Goal: Task Accomplishment & Management: Use online tool/utility

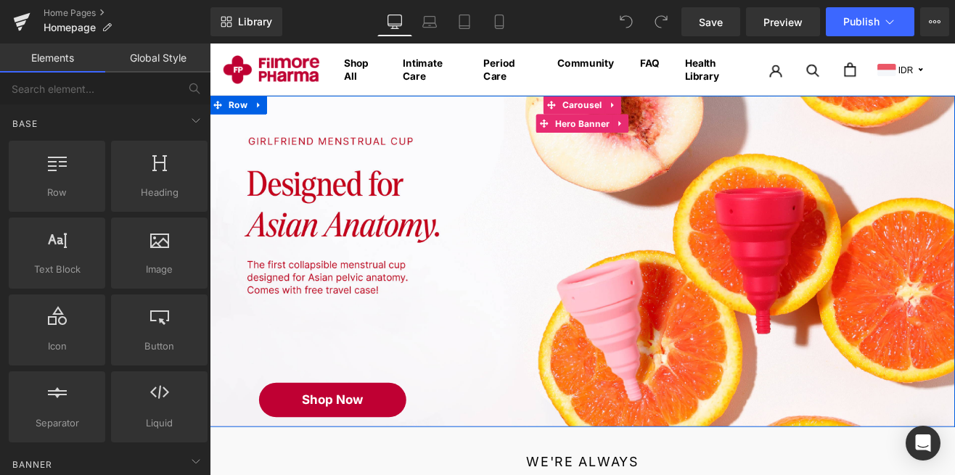
scroll to position [54, 0]
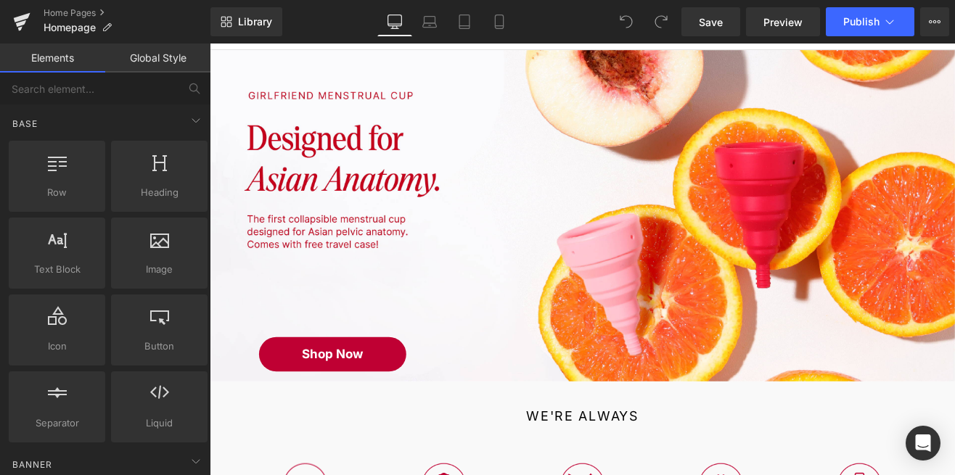
click at [124, 56] on link "Global Style" at bounding box center [157, 58] width 105 height 29
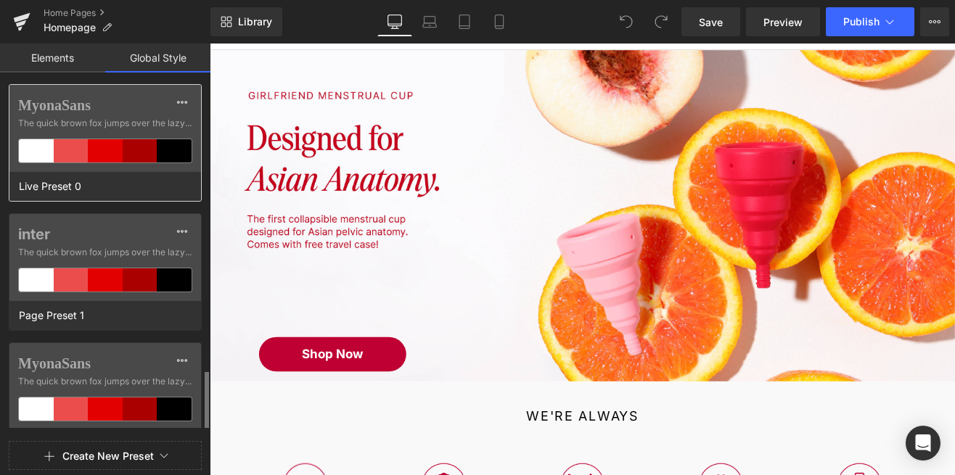
scroll to position [388, 0]
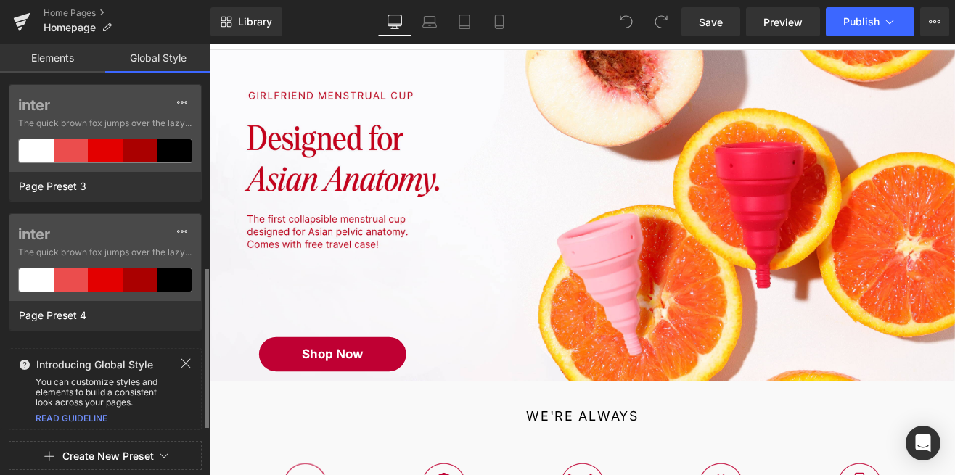
click at [59, 58] on link "Elements" at bounding box center [52, 58] width 105 height 29
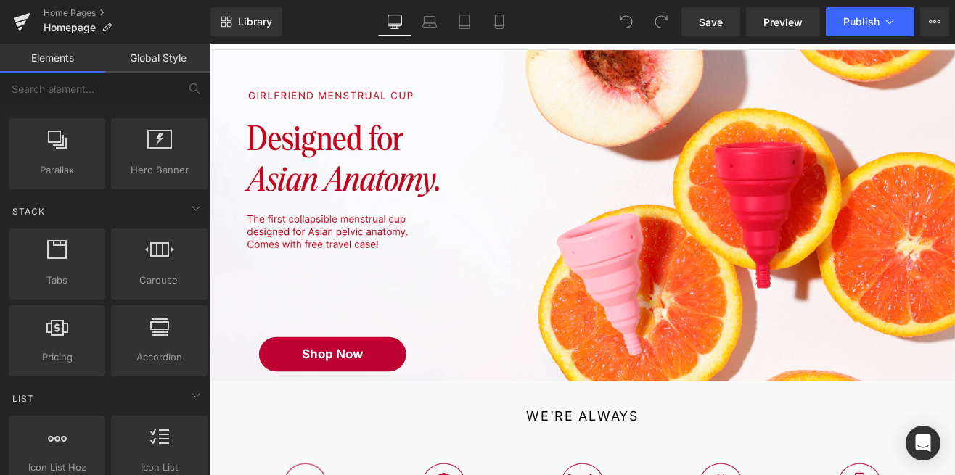
scroll to position [0, 0]
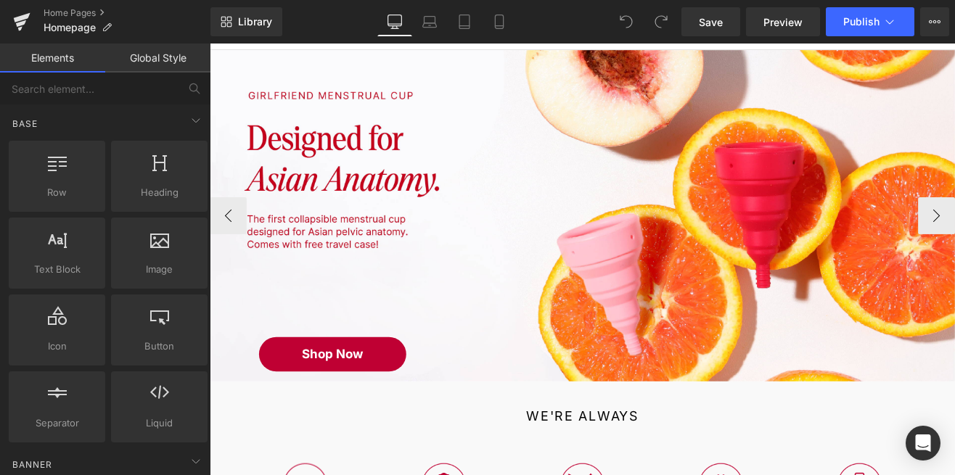
click at [478, 293] on span "Shop Now Button" at bounding box center [649, 246] width 878 height 367
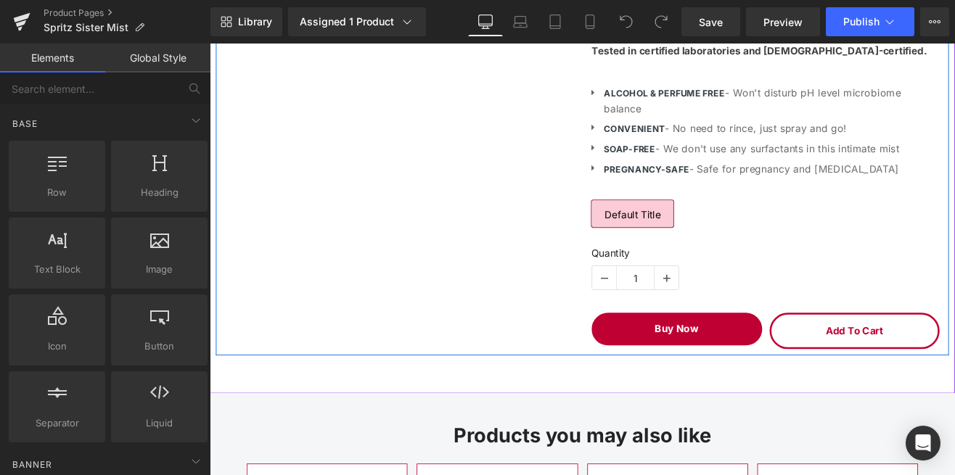
scroll to position [1055, 0]
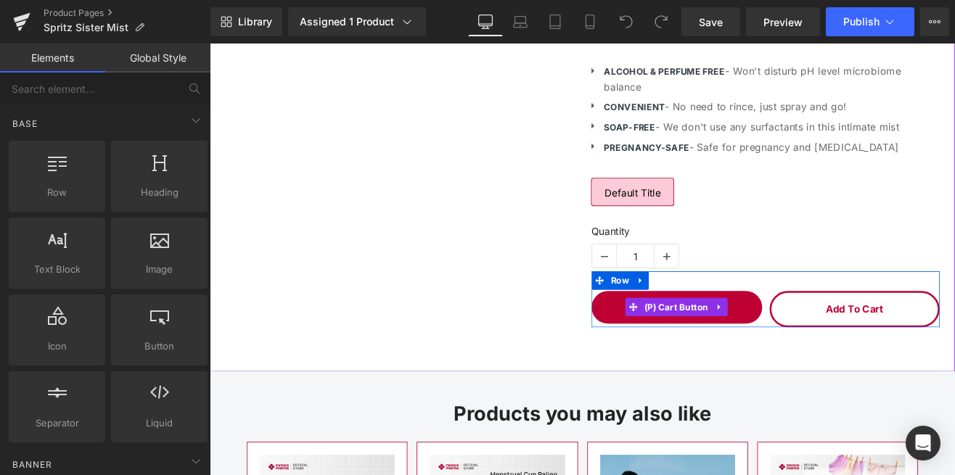
click at [760, 353] on span "(P) Cart Button" at bounding box center [759, 354] width 83 height 22
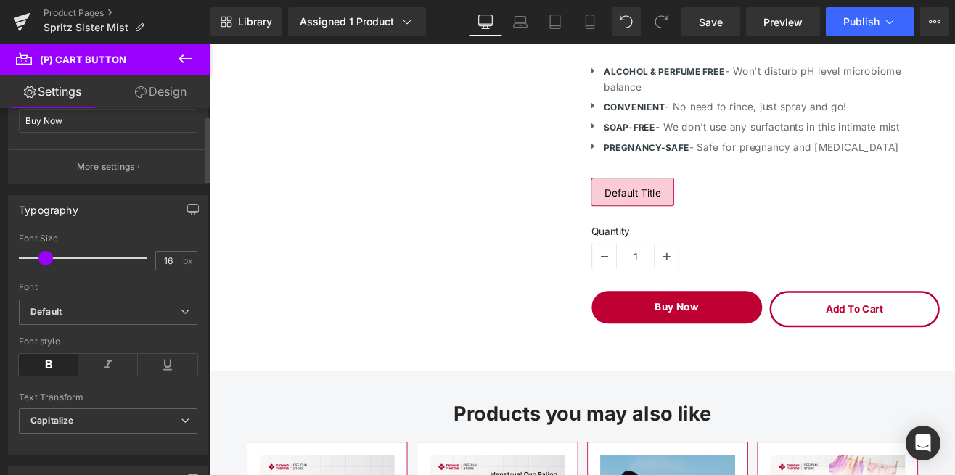
scroll to position [0, 0]
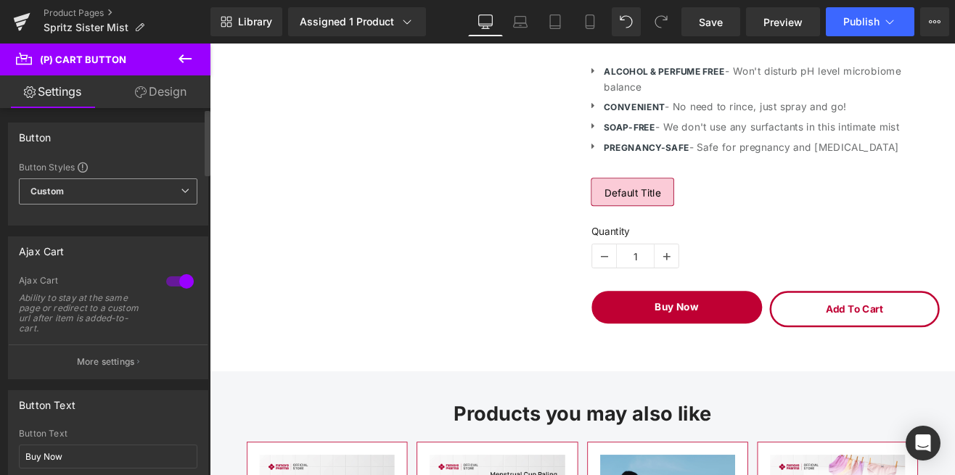
click at [169, 192] on span "Custom Setup Global Style" at bounding box center [108, 192] width 179 height 26
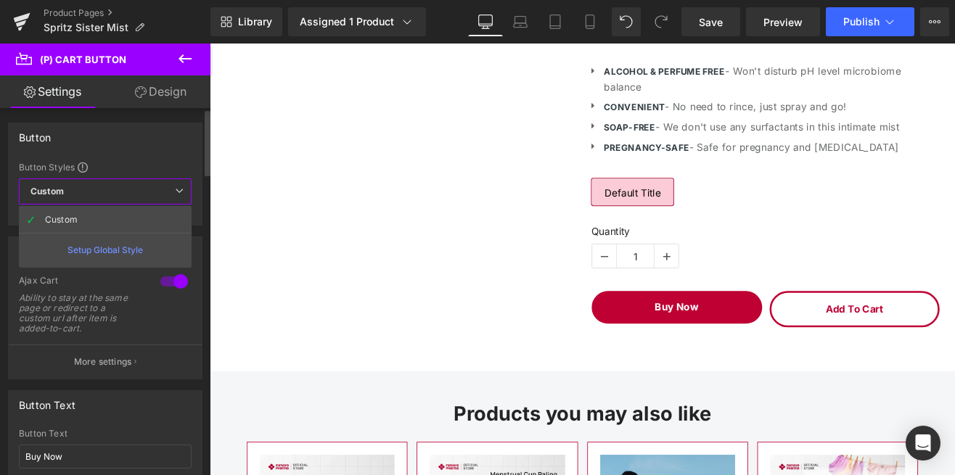
click at [178, 190] on icon at bounding box center [179, 191] width 9 height 9
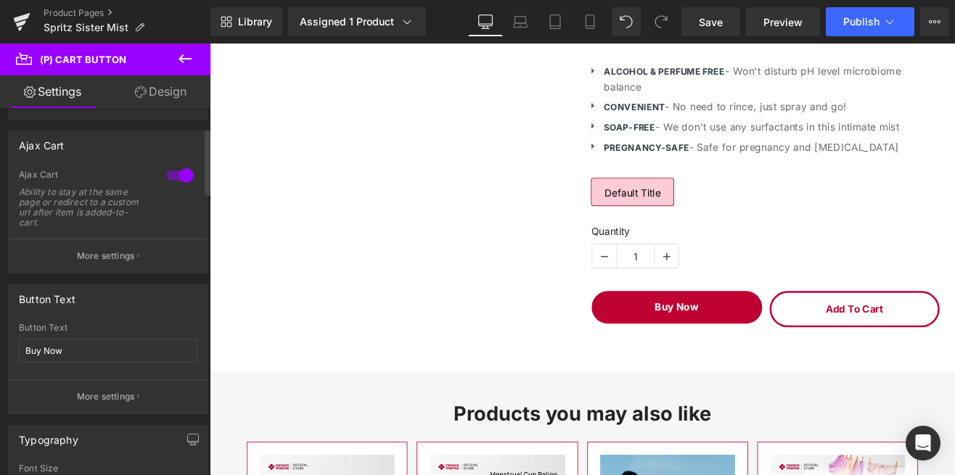
scroll to position [112, 0]
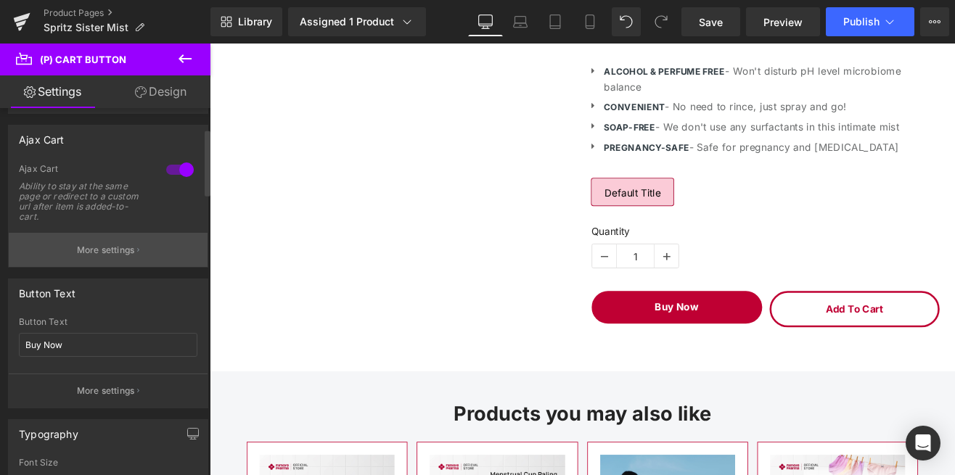
click at [122, 248] on p "More settings" at bounding box center [106, 250] width 58 height 13
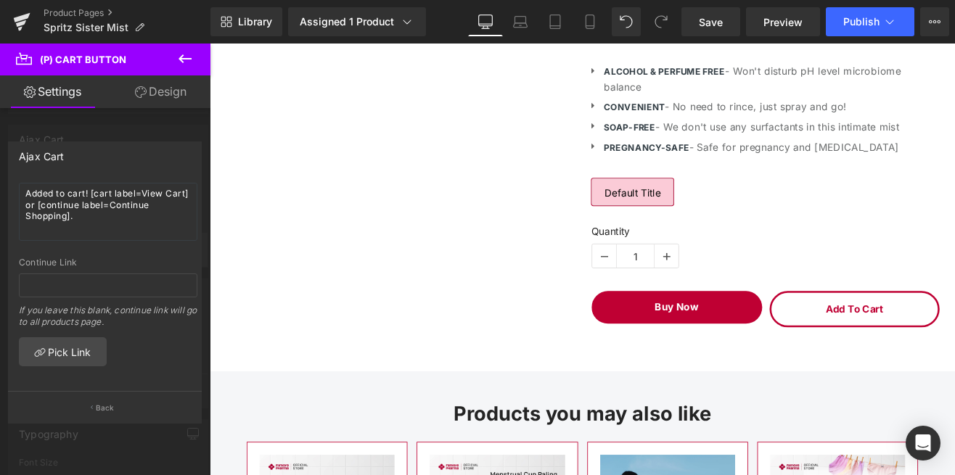
scroll to position [0, 0]
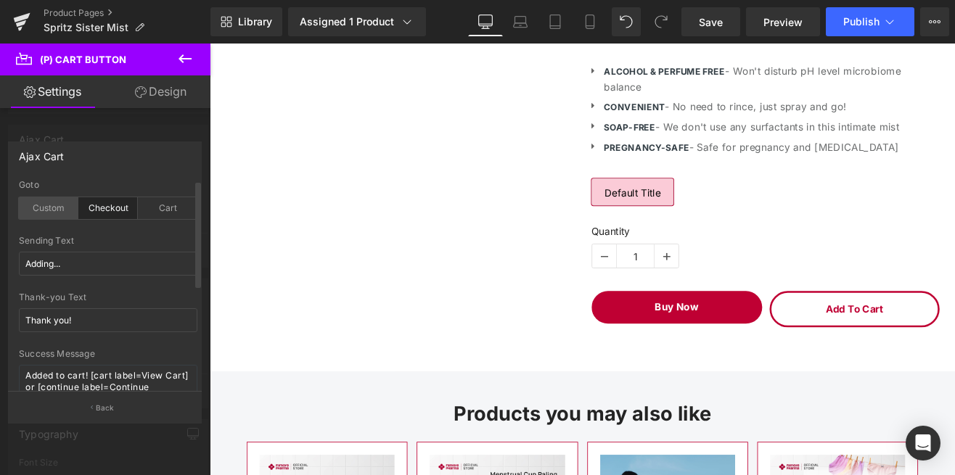
click at [60, 212] on div "Custom" at bounding box center [49, 208] width 60 height 22
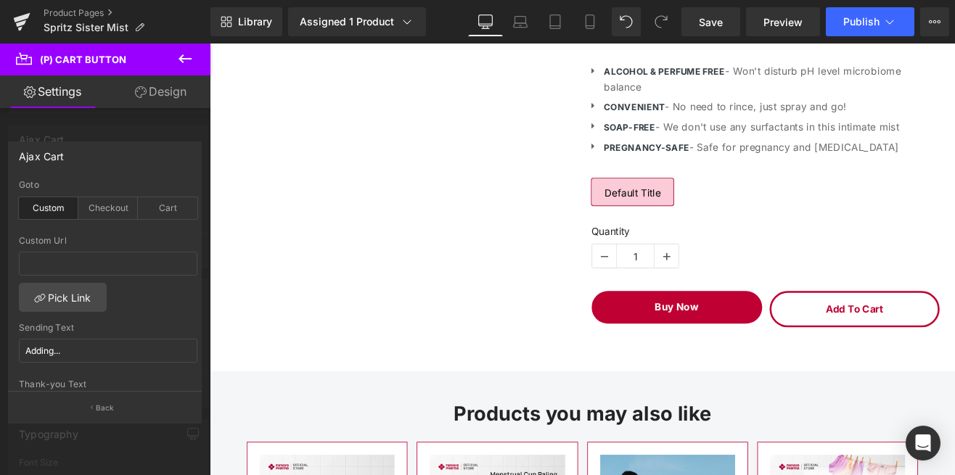
click at [190, 51] on icon at bounding box center [184, 58] width 17 height 17
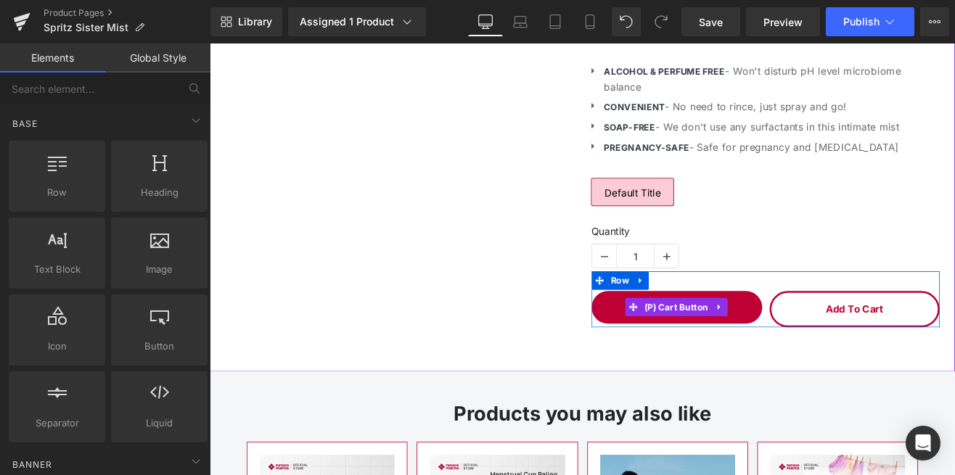
click at [739, 348] on span "(P) Cart Button" at bounding box center [759, 354] width 83 height 22
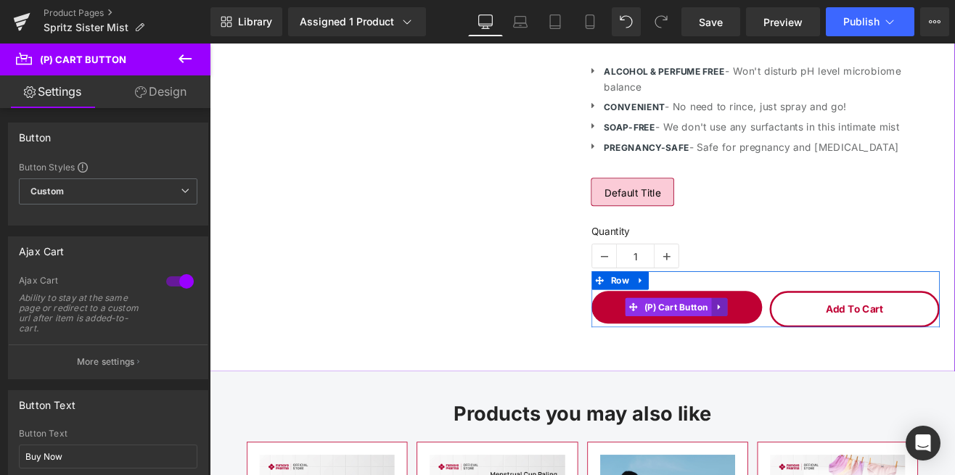
click at [806, 350] on icon at bounding box center [811, 354] width 10 height 11
click at [745, 356] on span "(P) Cart Button" at bounding box center [731, 354] width 83 height 22
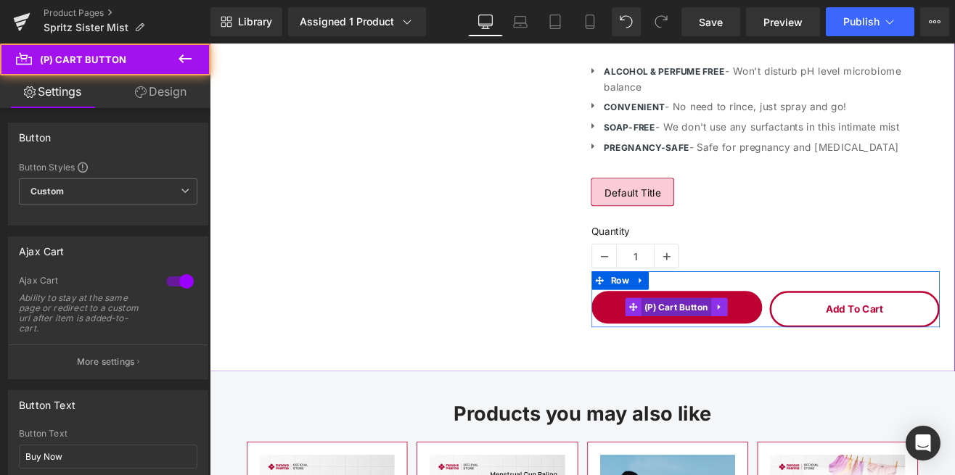
click at [745, 356] on span "(P) Cart Button" at bounding box center [759, 354] width 83 height 22
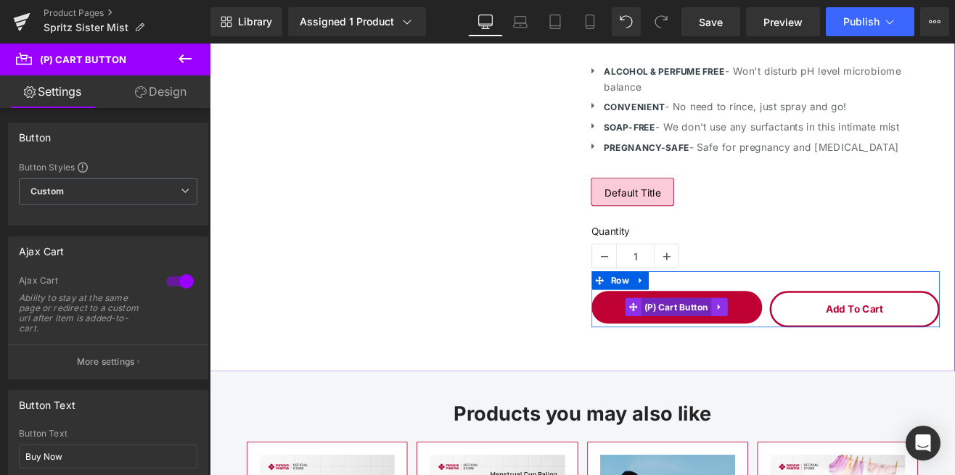
click at [745, 356] on span "(P) Cart Button" at bounding box center [759, 354] width 83 height 22
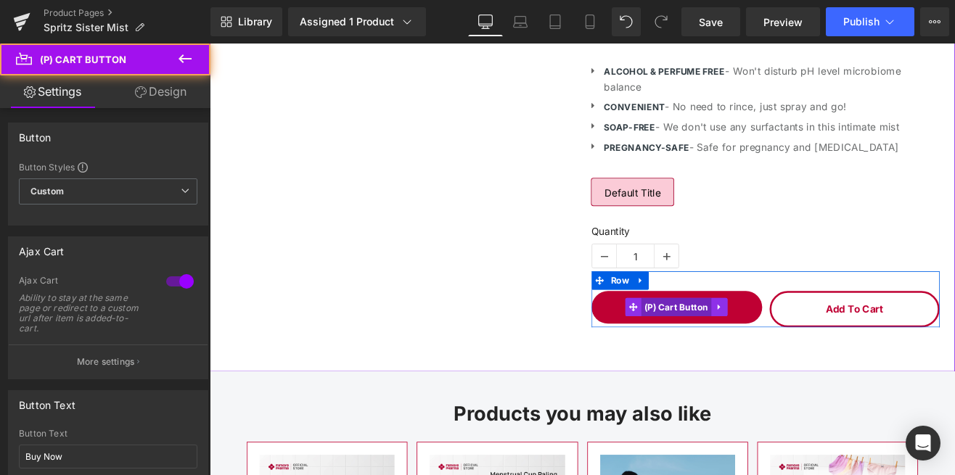
click at [745, 356] on span "(P) Cart Button" at bounding box center [759, 354] width 83 height 22
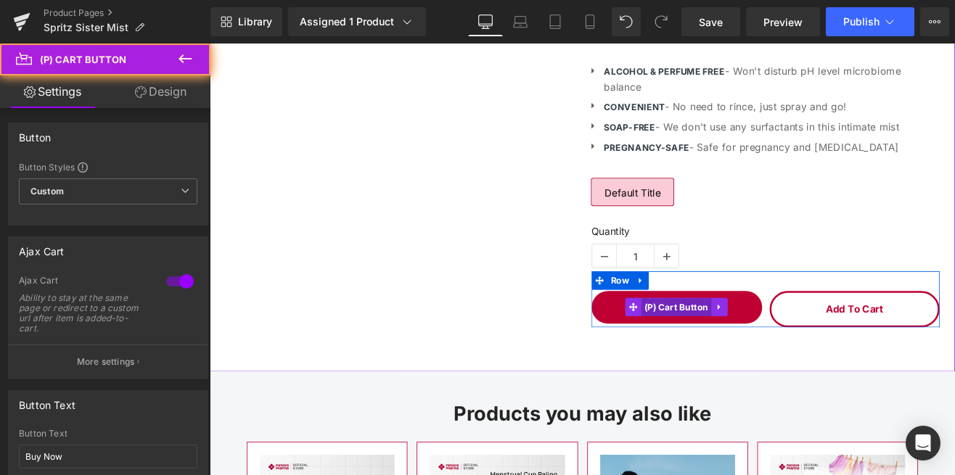
click at [745, 356] on span "(P) Cart Button" at bounding box center [759, 355] width 83 height 22
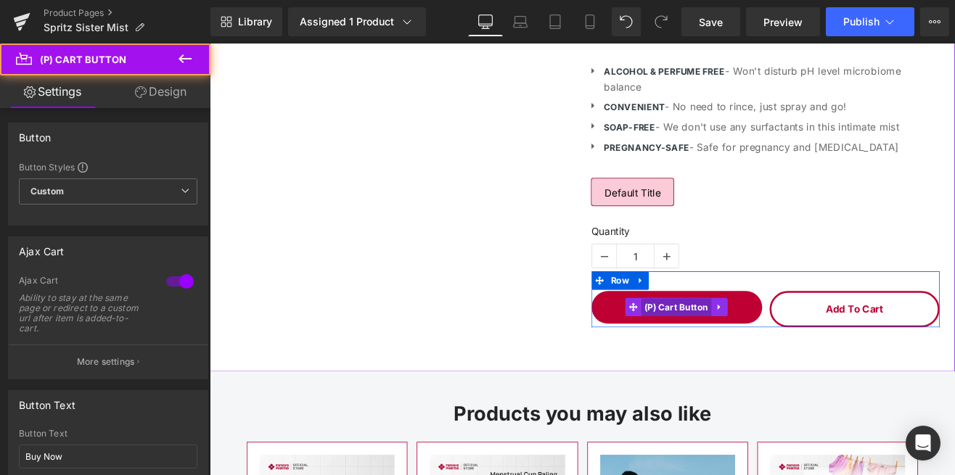
click at [745, 356] on span "(P) Cart Button" at bounding box center [759, 355] width 83 height 22
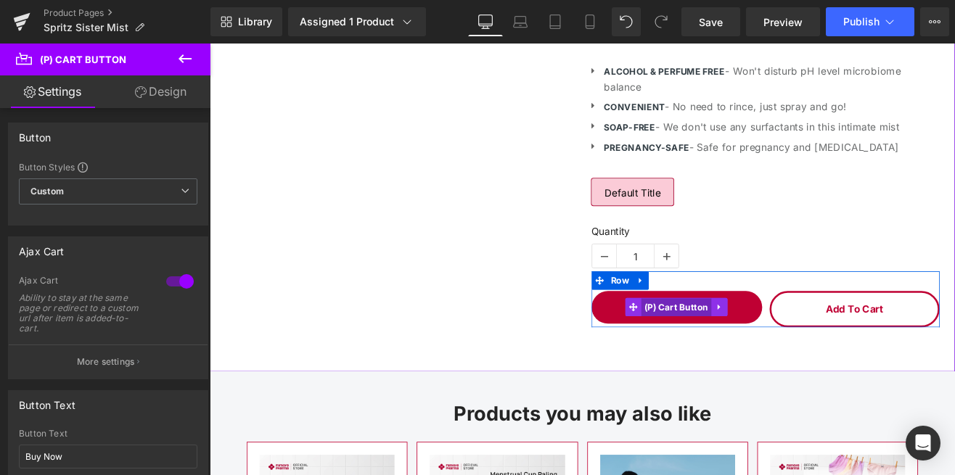
click at [745, 356] on span "(P) Cart Button" at bounding box center [759, 355] width 83 height 22
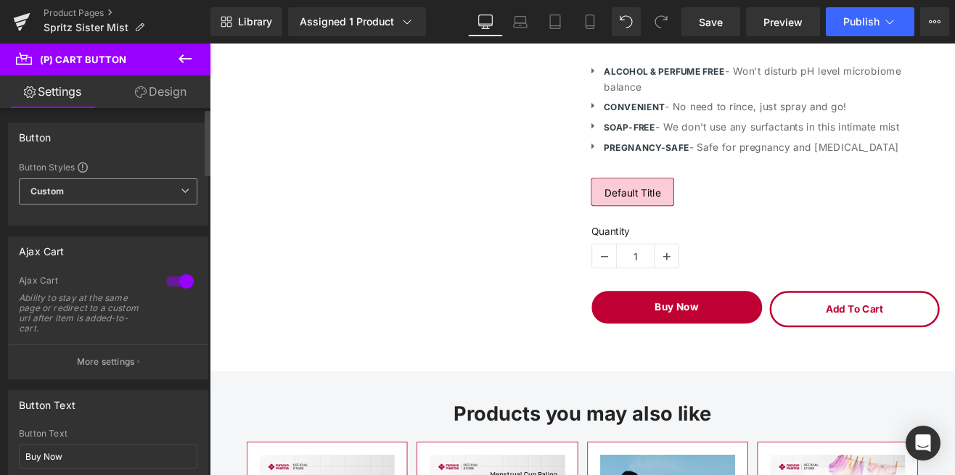
click at [158, 187] on span "Custom Setup Global Style" at bounding box center [108, 192] width 179 height 26
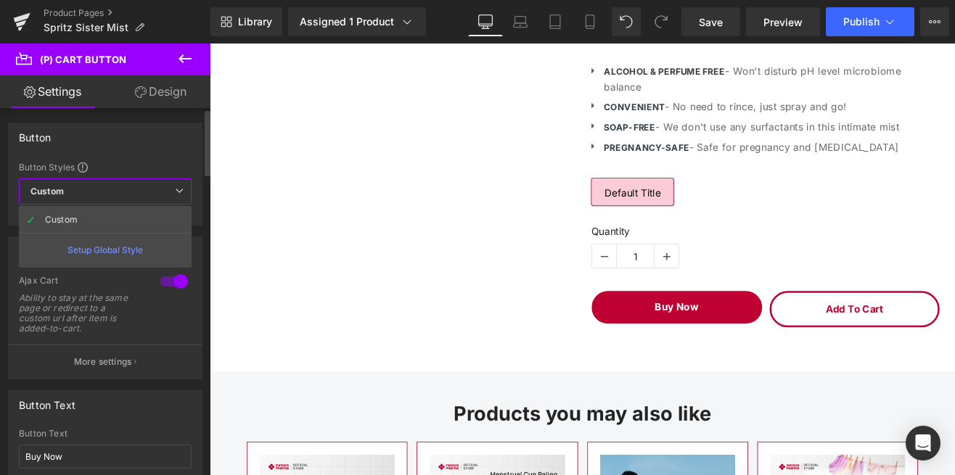
click at [179, 194] on icon at bounding box center [179, 191] width 9 height 9
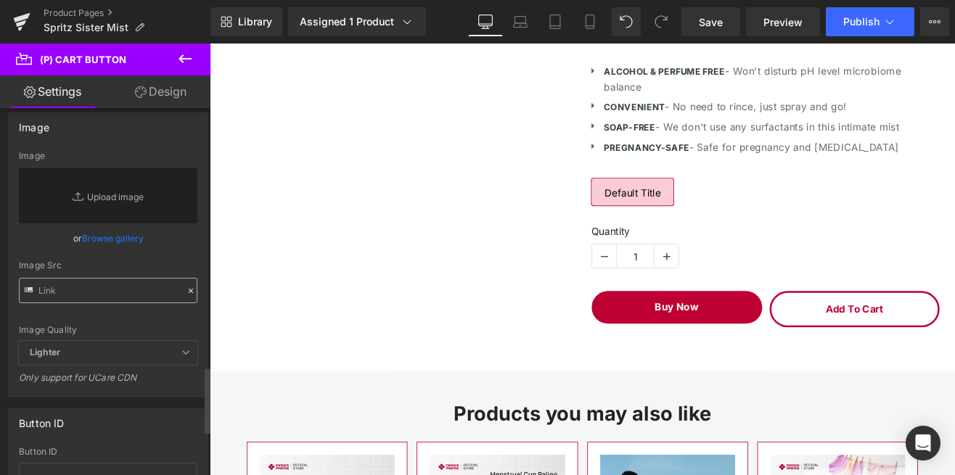
scroll to position [1432, 0]
click at [177, 293] on input "text" at bounding box center [108, 289] width 179 height 25
click at [179, 315] on div "Image Quality Lighter Lightest Lighter Lighter Lightest Only support for UCare …" at bounding box center [108, 245] width 179 height 190
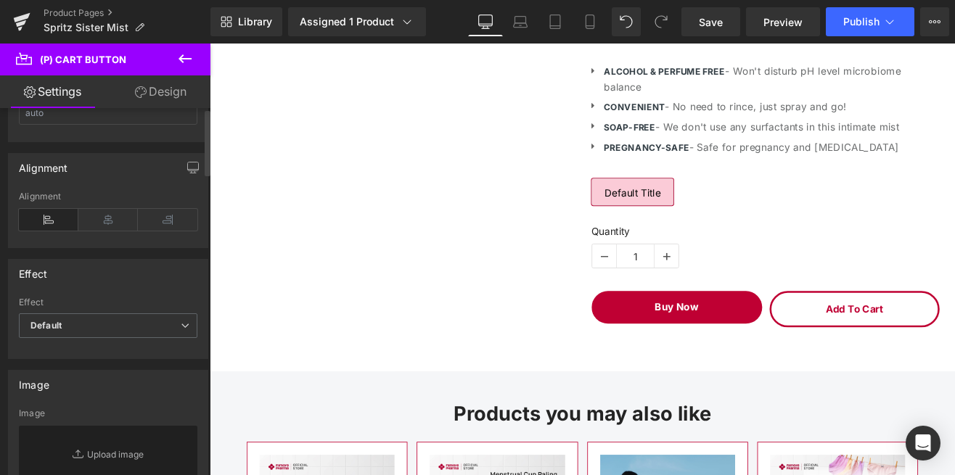
scroll to position [0, 0]
